Goal: Understand process/instructions: Learn how to perform a task or action

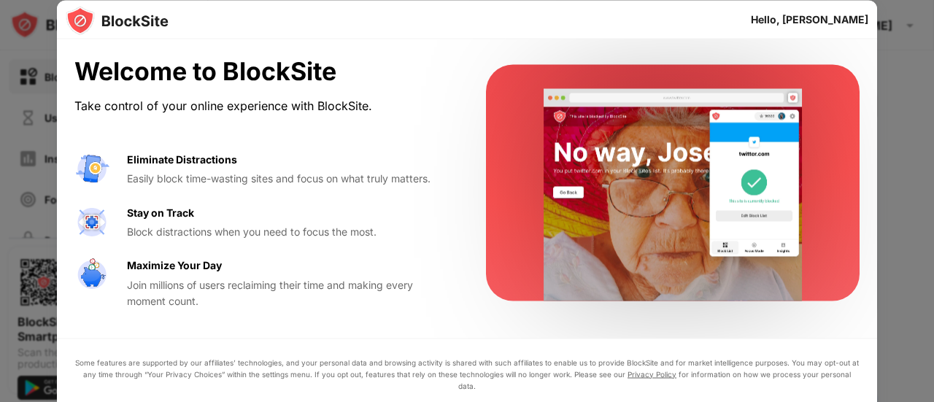
click at [867, 212] on div "Welcome to BlockSite Take control of your online experience with BlockSite. Eli…" at bounding box center [467, 182] width 820 height 287
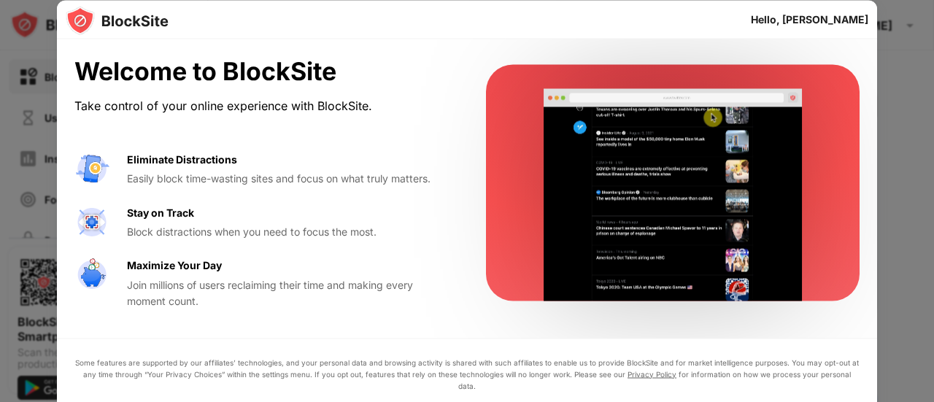
click at [125, 173] on div "Eliminate Distractions Easily block time-wasting sites and focus on what truly …" at bounding box center [262, 169] width 376 height 36
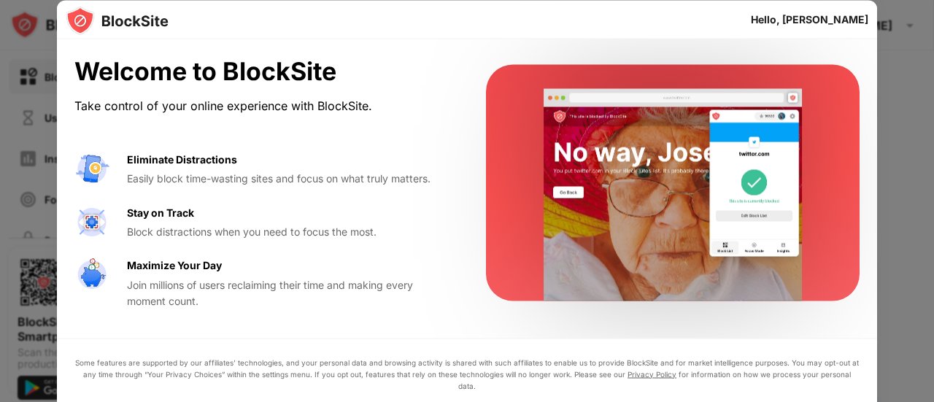
click at [136, 268] on div "Maximize Your Day" at bounding box center [174, 265] width 95 height 16
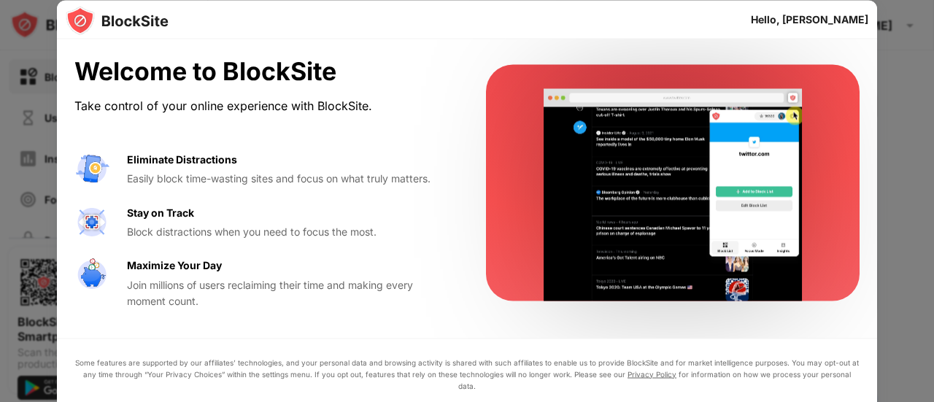
click at [623, 185] on video at bounding box center [673, 195] width 298 height 212
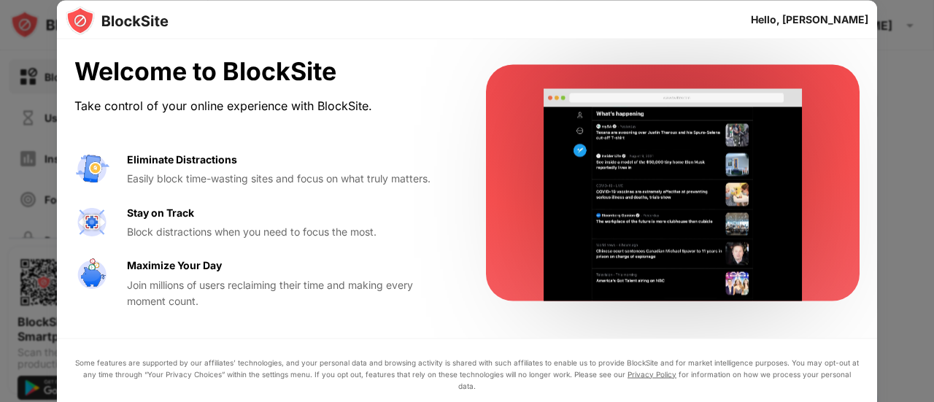
click at [923, 123] on div at bounding box center [467, 201] width 934 height 402
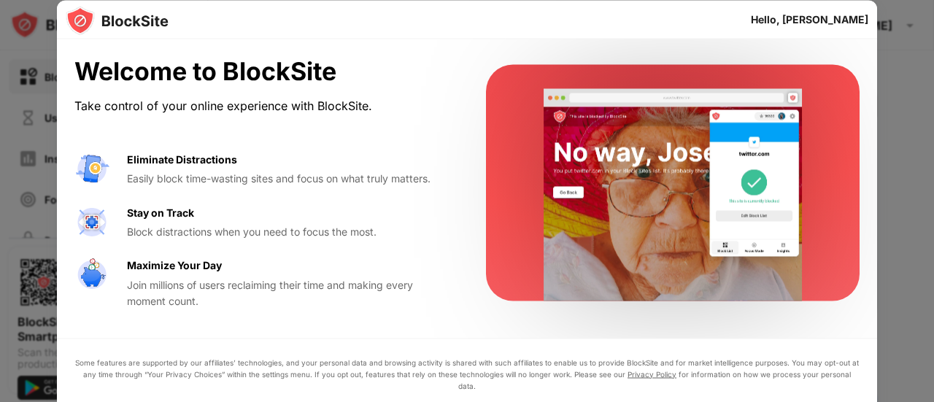
click at [903, 125] on div at bounding box center [467, 201] width 934 height 402
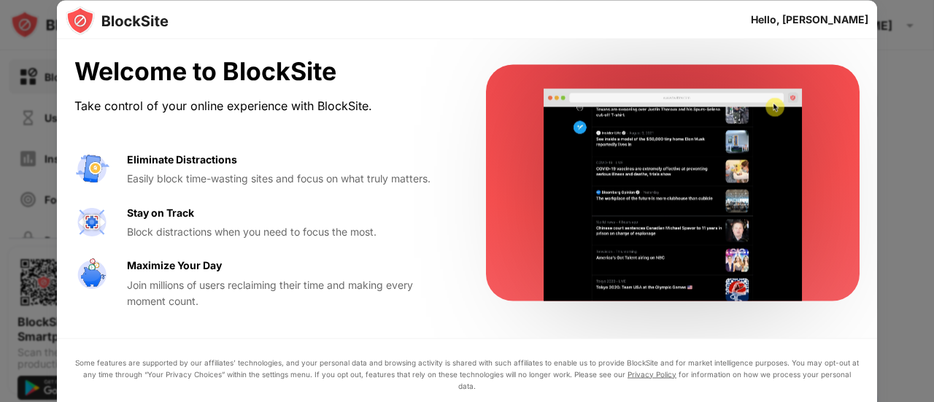
click at [754, 96] on video at bounding box center [673, 195] width 298 height 212
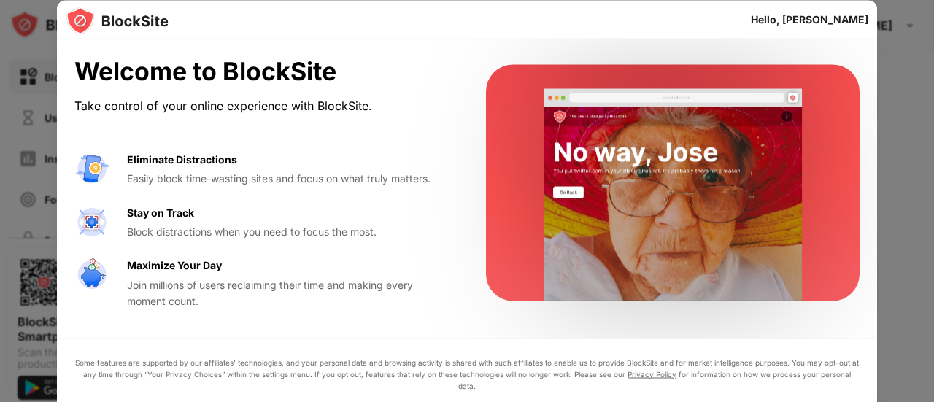
click at [155, 172] on div "Easily block time-wasting sites and focus on what truly matters." at bounding box center [289, 179] width 324 height 16
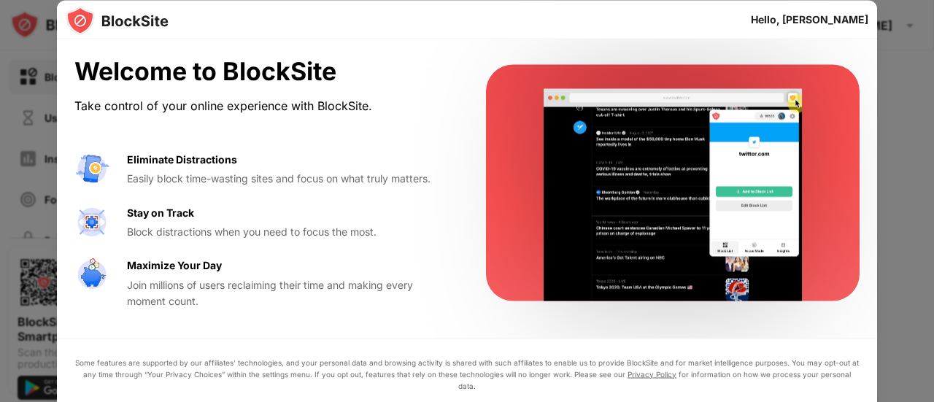
click at [182, 240] on div "Eliminate Distractions Easily block time-wasting sites and focus on what truly …" at bounding box center [262, 230] width 376 height 158
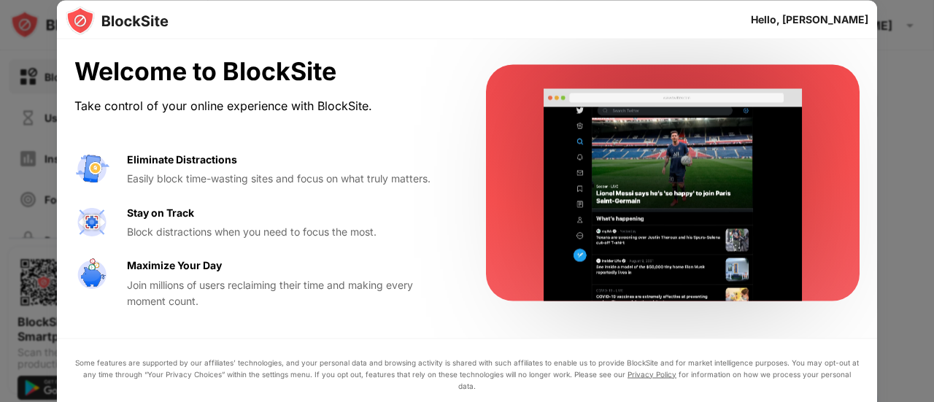
click at [197, 323] on div "Welcome to BlockSite Take control of your online experience with BlockSite. Eli…" at bounding box center [467, 182] width 820 height 287
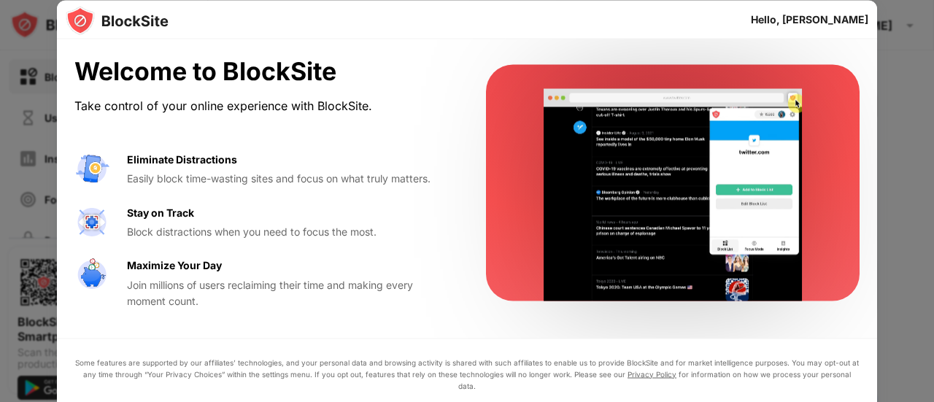
drag, startPoint x: 203, startPoint y: 337, endPoint x: 243, endPoint y: 368, distance: 50.9
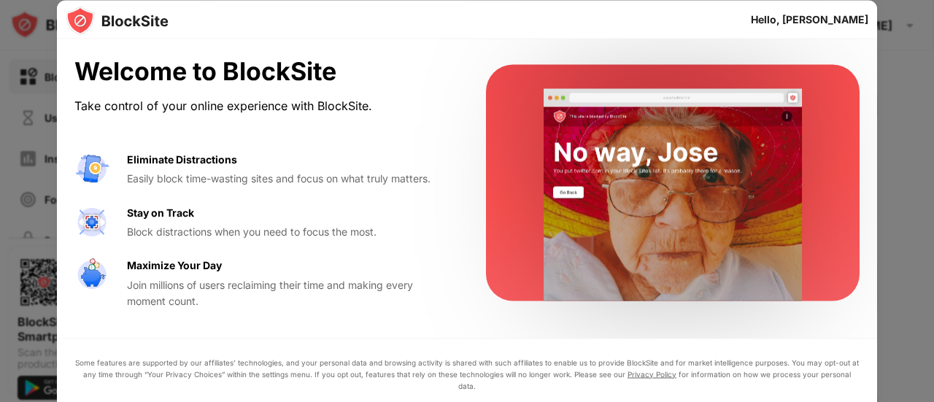
click at [210, 358] on div "Welcome to BlockSite Take control of your online experience with BlockSite. Eli…" at bounding box center [467, 252] width 820 height 427
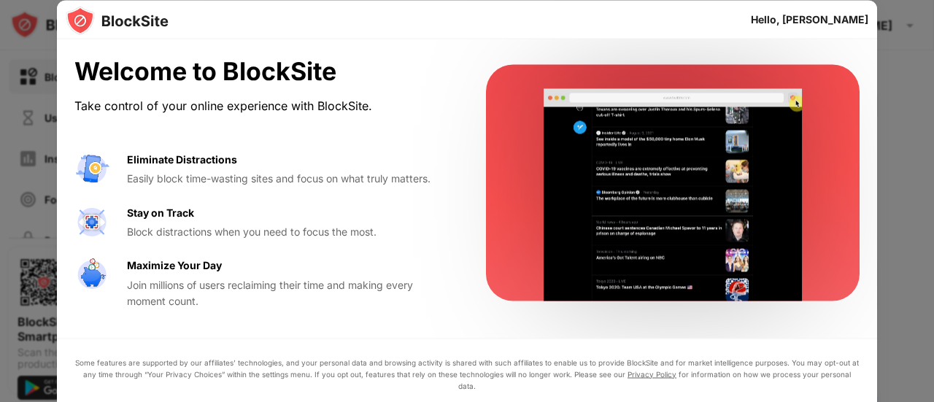
click at [906, 317] on div at bounding box center [467, 201] width 934 height 402
